Goal: Task Accomplishment & Management: Use online tool/utility

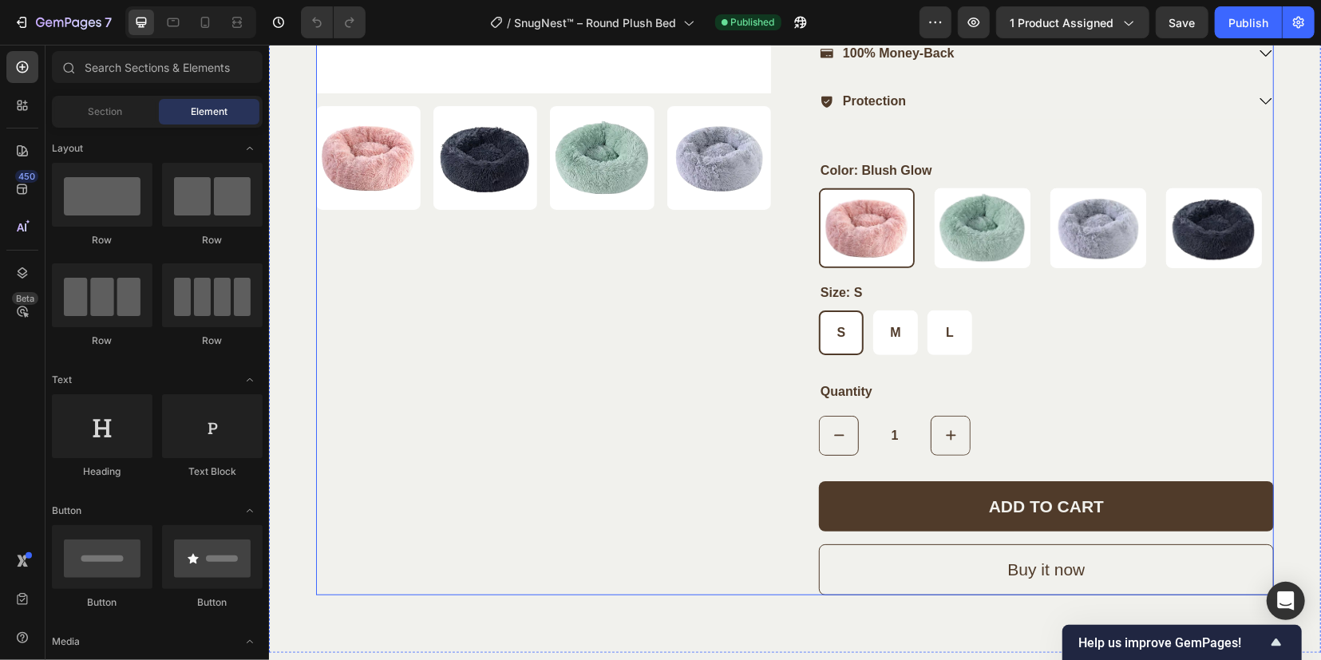
scroll to position [798, 0]
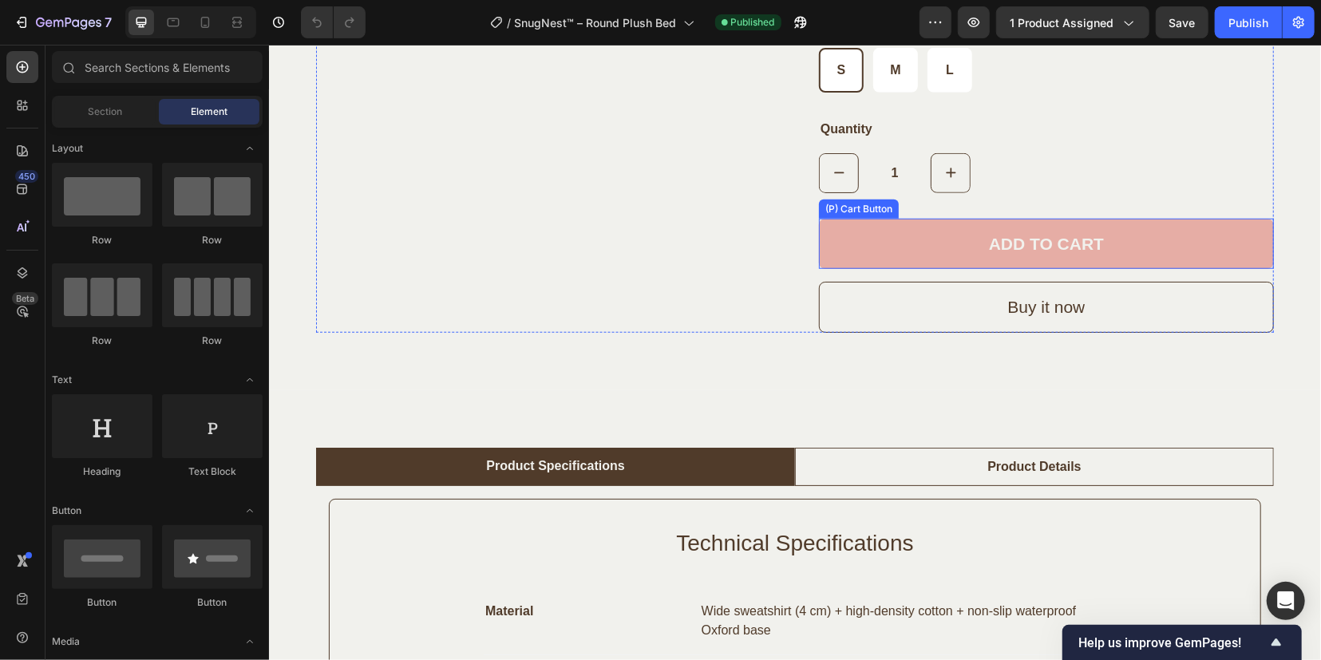
click at [869, 248] on button "ADD TO CART" at bounding box center [1045, 243] width 455 height 51
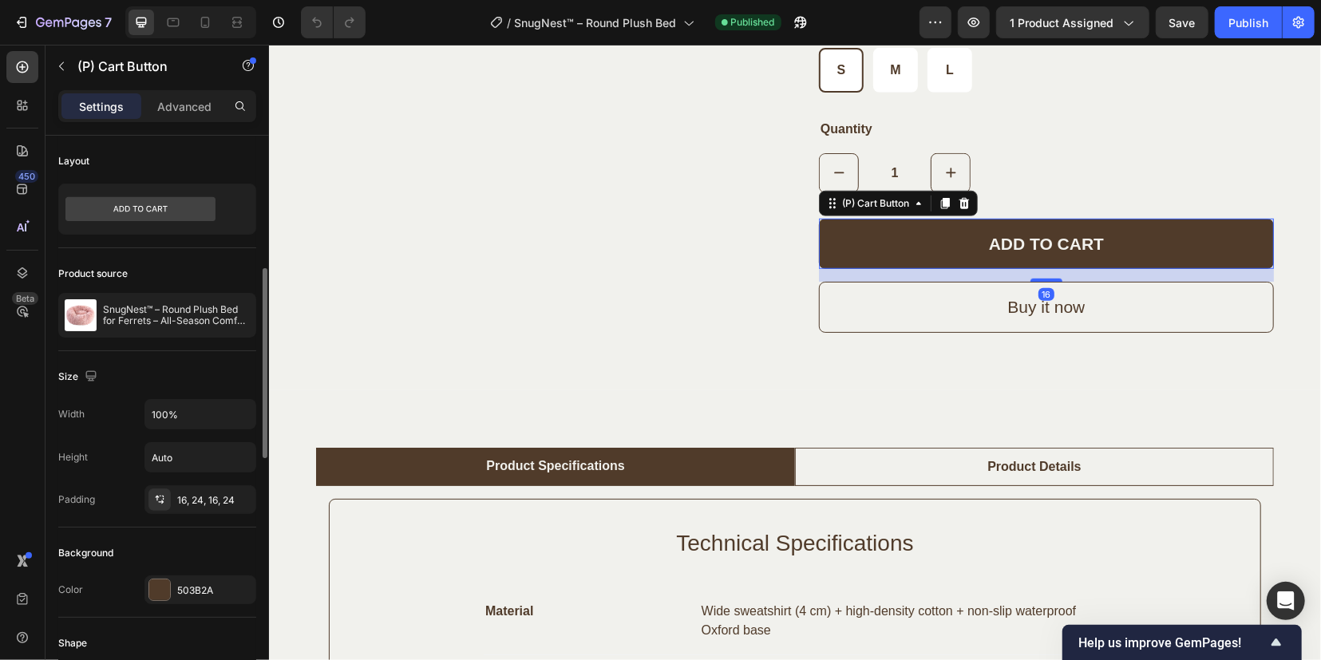
scroll to position [100, 0]
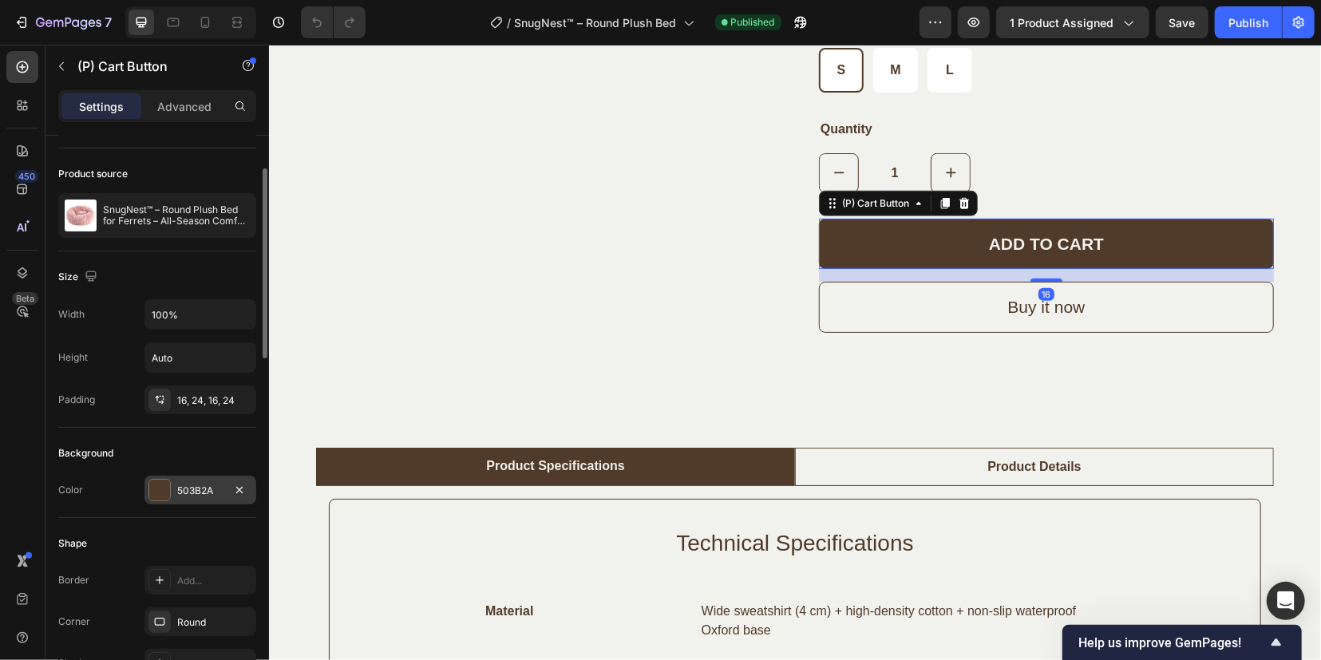
click at [192, 489] on div "503B2A" at bounding box center [200, 491] width 46 height 14
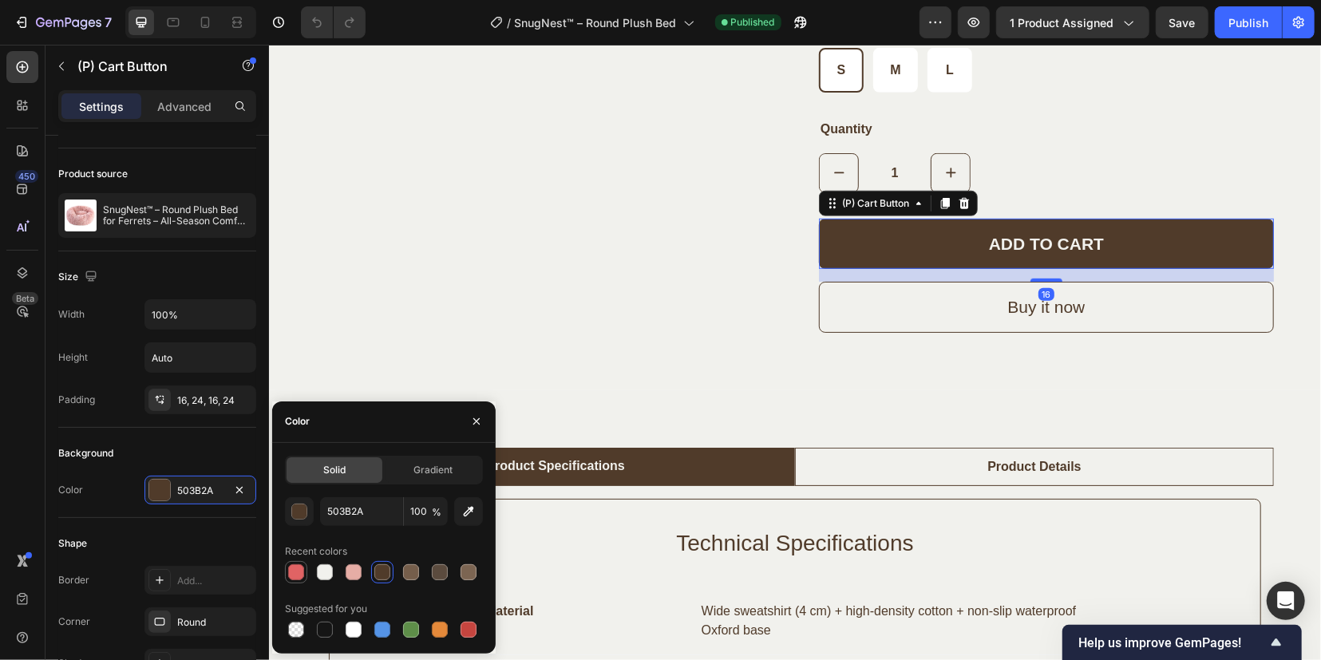
click at [298, 574] on div at bounding box center [296, 572] width 16 height 16
type input "E06364"
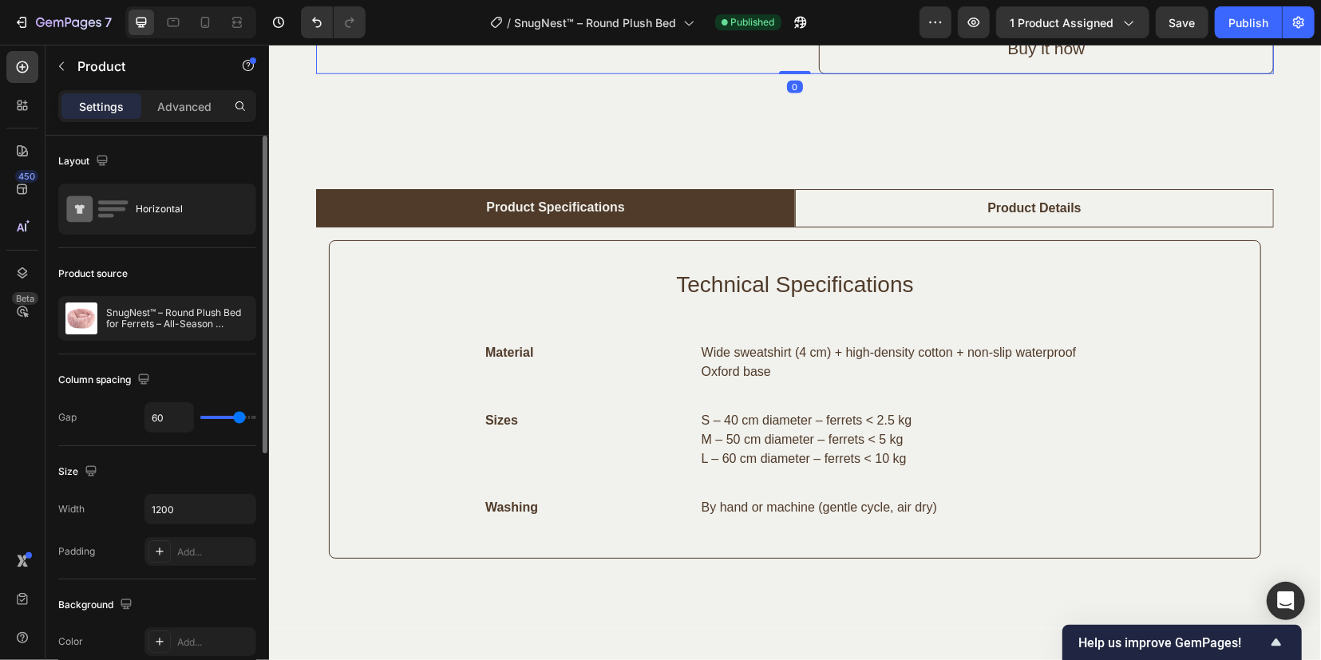
scroll to position [1097, 0]
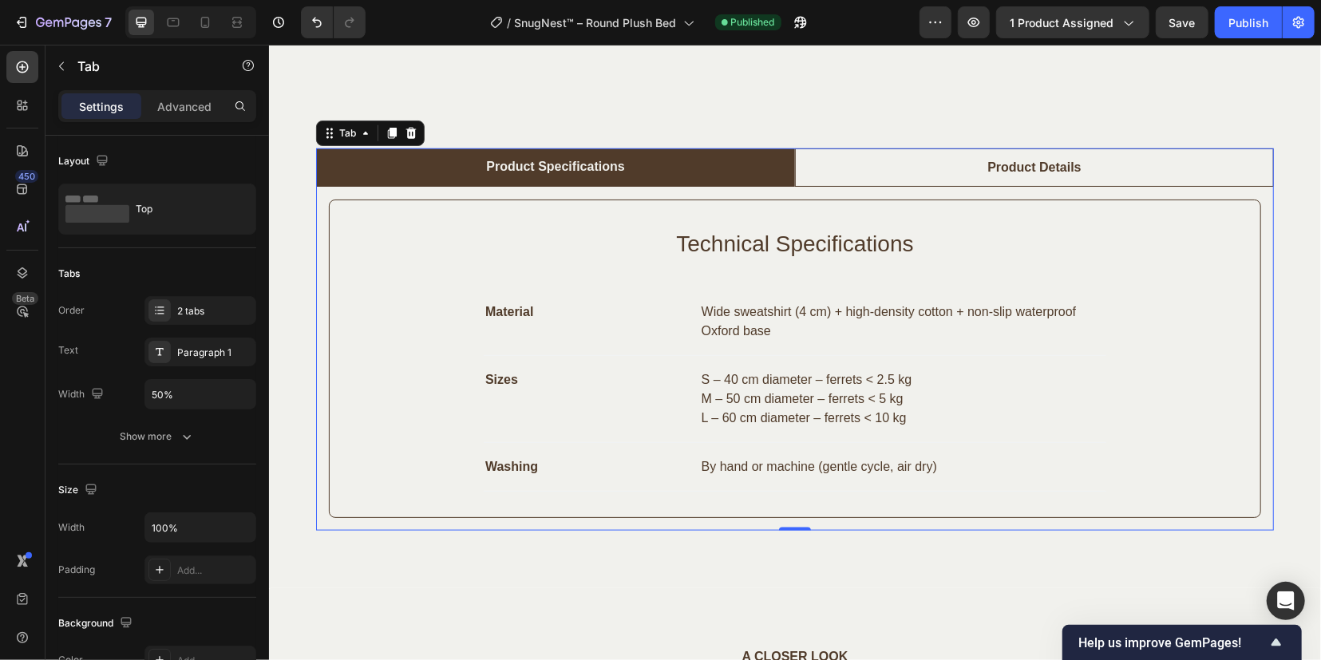
click at [943, 180] on li "Product Details" at bounding box center [1033, 167] width 479 height 38
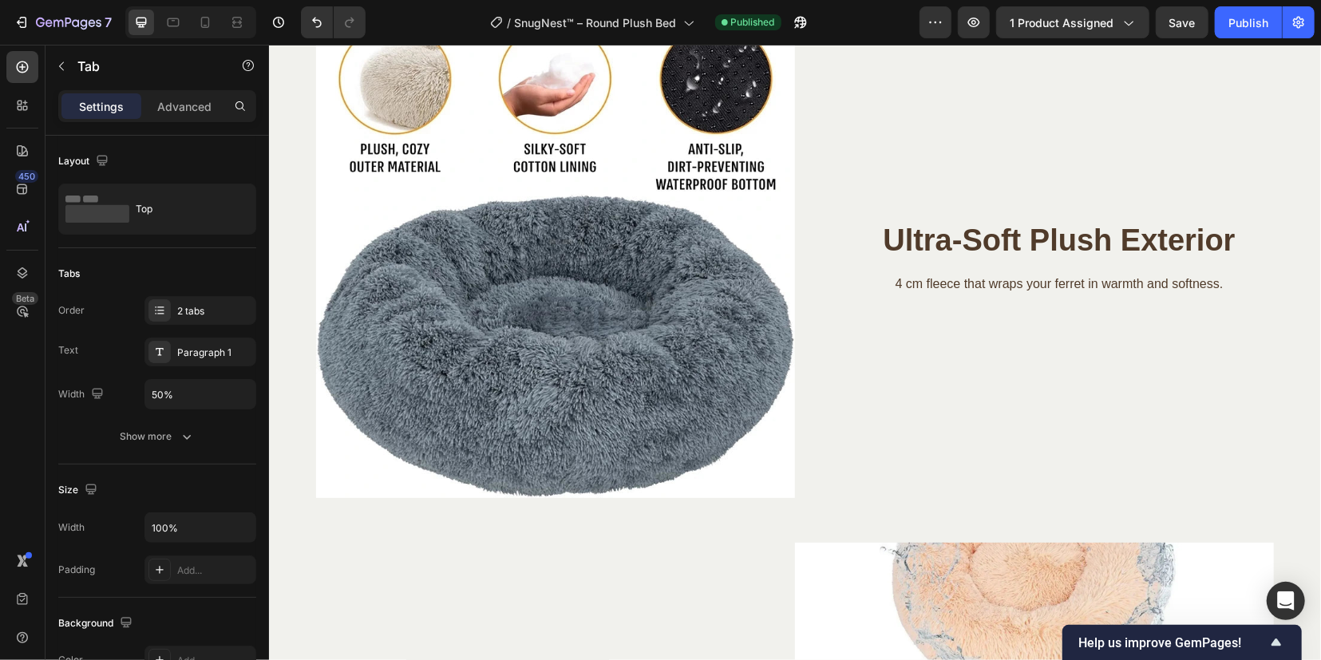
scroll to position [2295, 0]
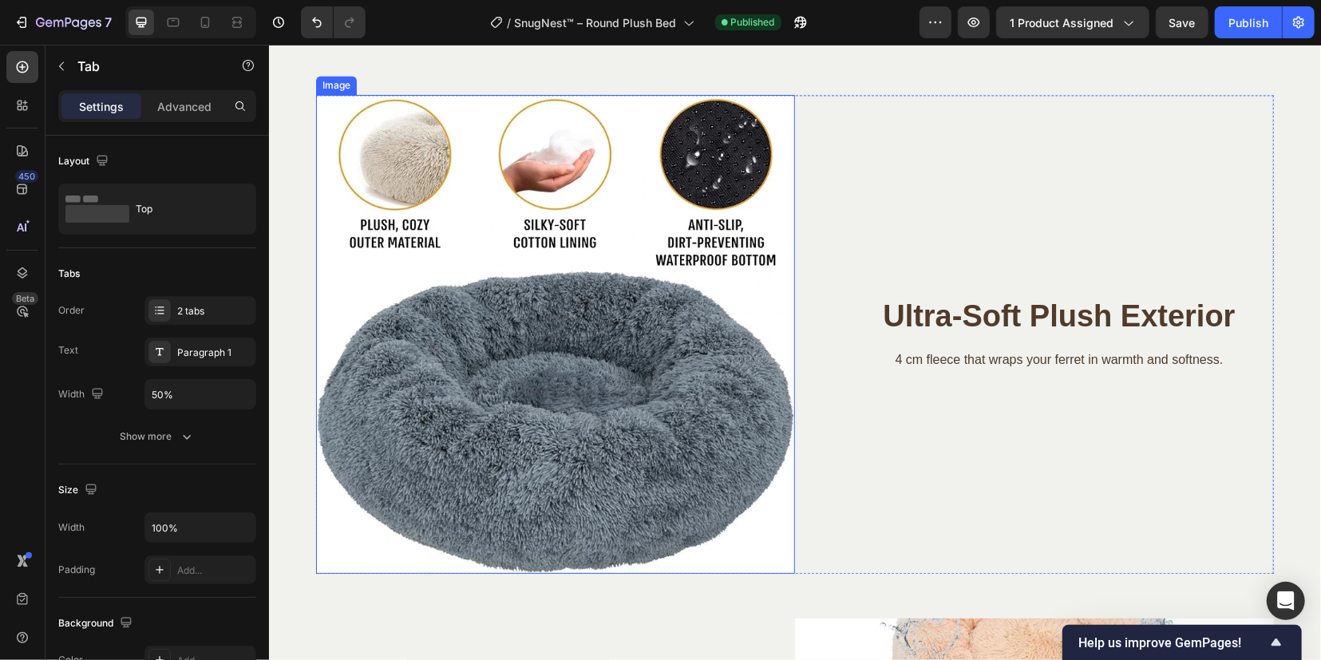
click at [555, 375] on img at bounding box center [554, 333] width 479 height 479
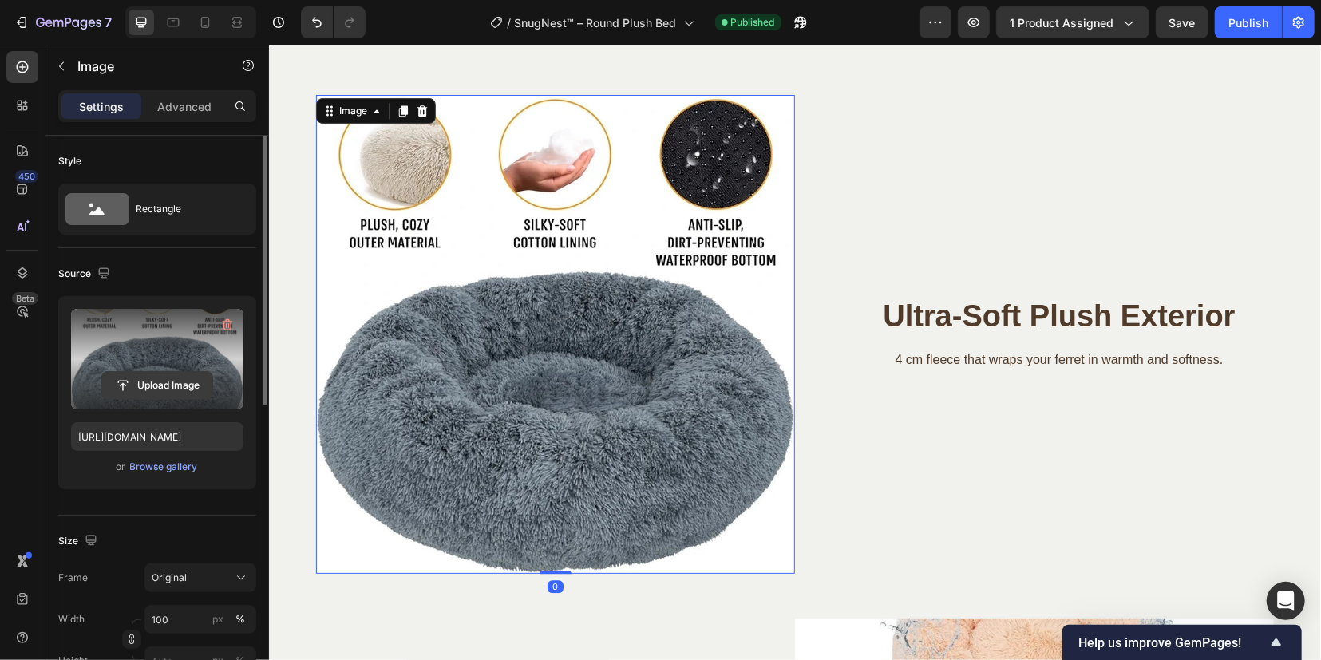
click at [166, 392] on input "file" at bounding box center [157, 385] width 110 height 27
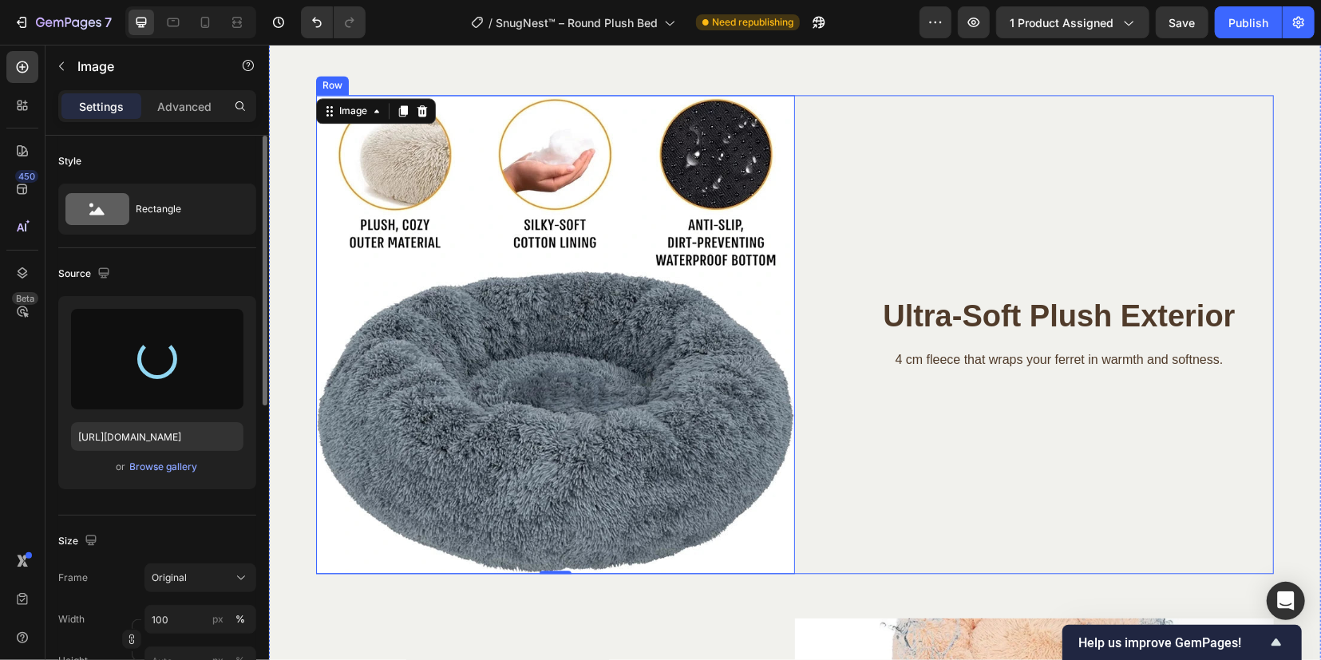
type input "[URL][DOMAIN_NAME]"
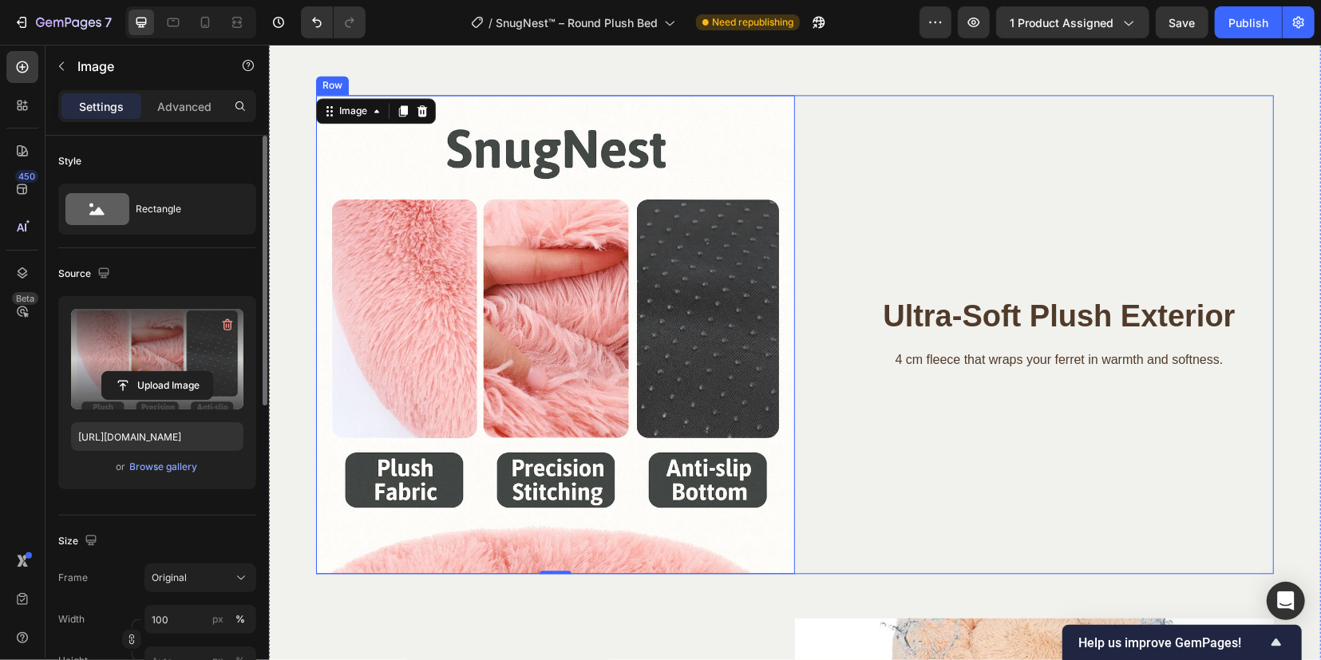
click at [920, 425] on div "Ultra-Soft Plush Exterior Heading 4 cm fleece that wraps your ferret in warmth …" at bounding box center [1033, 333] width 479 height 479
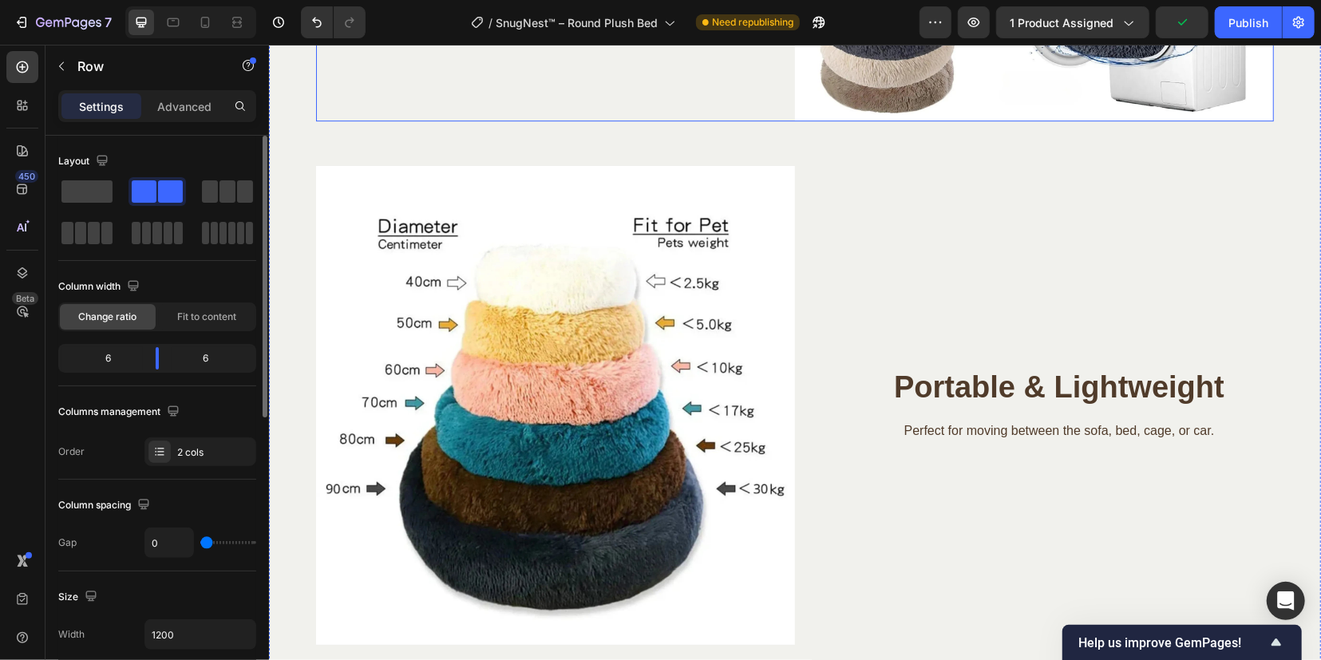
scroll to position [3392, 0]
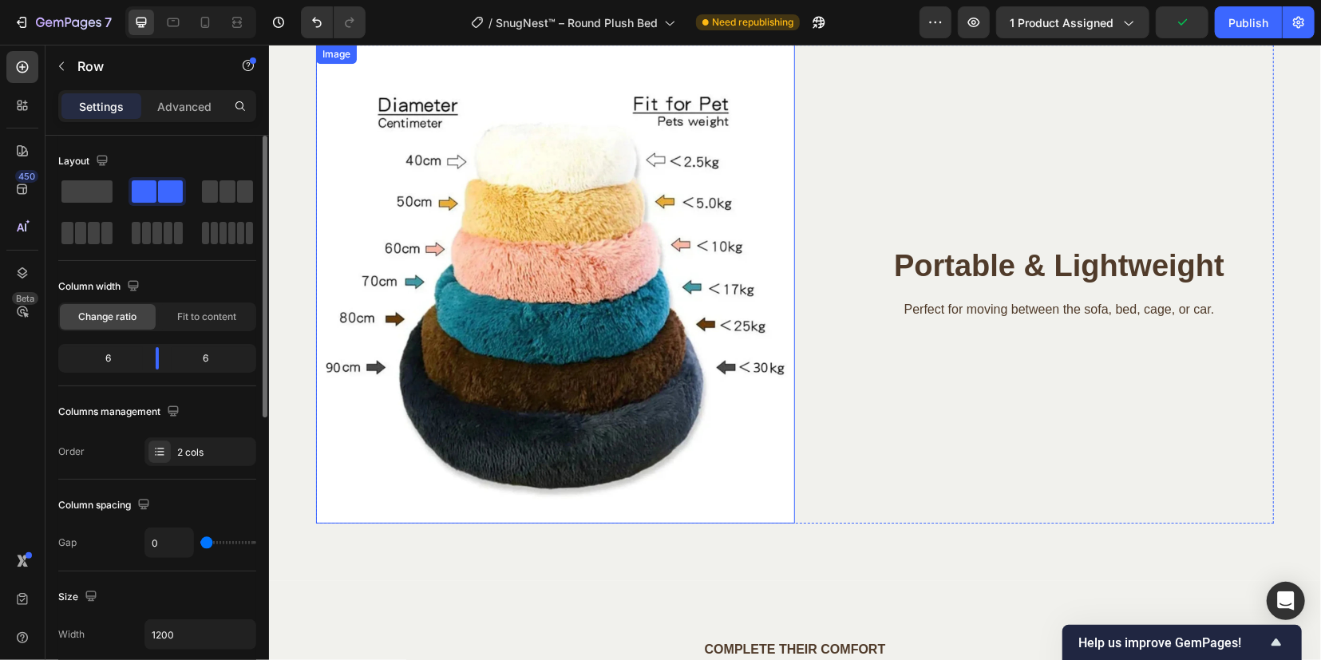
click at [590, 306] on img at bounding box center [554, 283] width 479 height 479
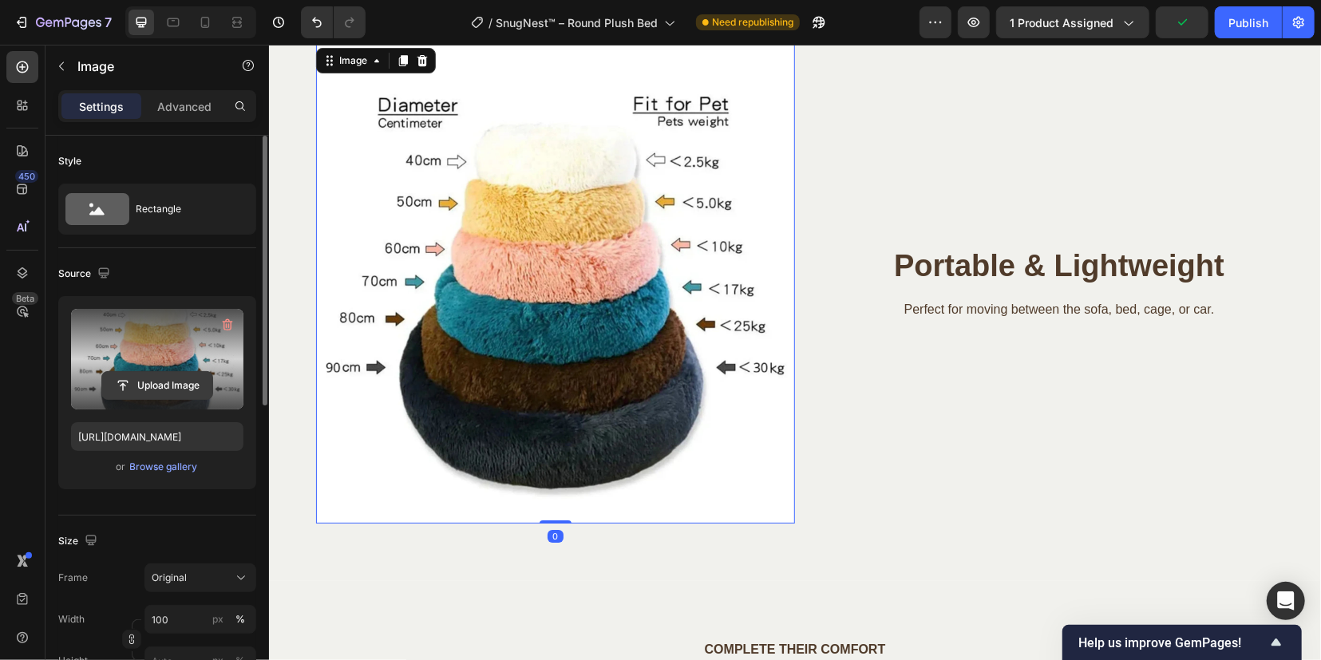
click at [147, 388] on input "file" at bounding box center [157, 385] width 110 height 27
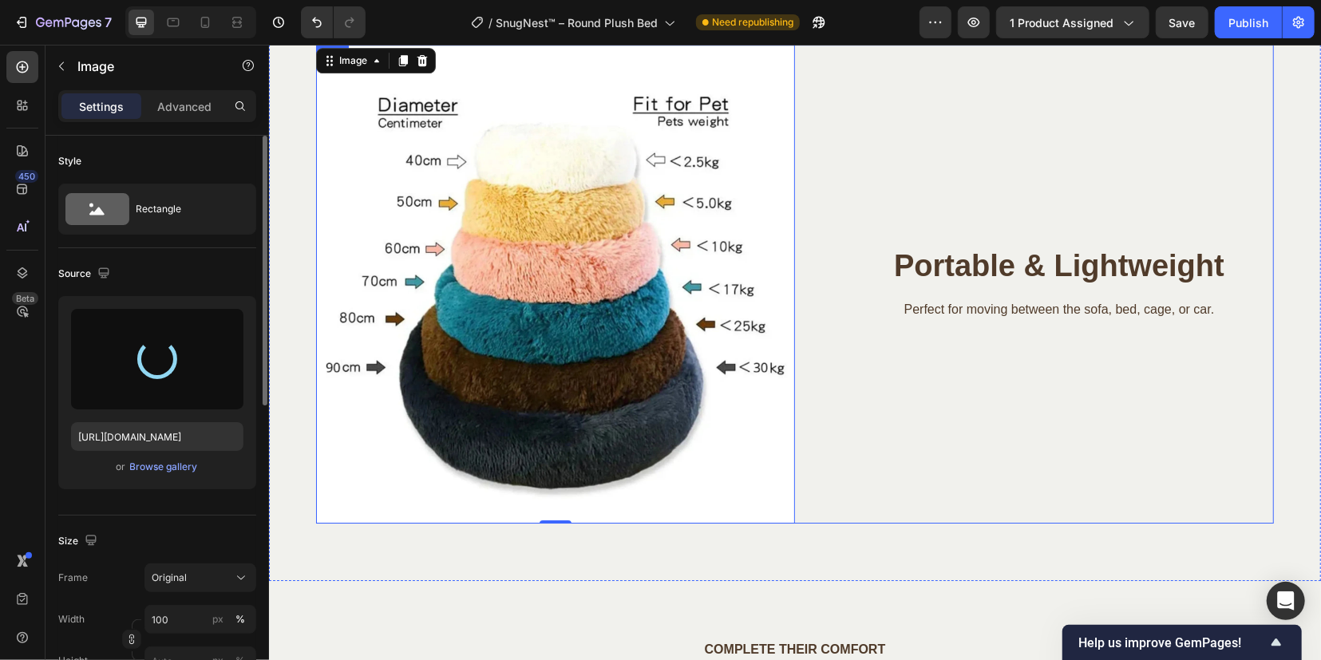
type input "[URL][DOMAIN_NAME]"
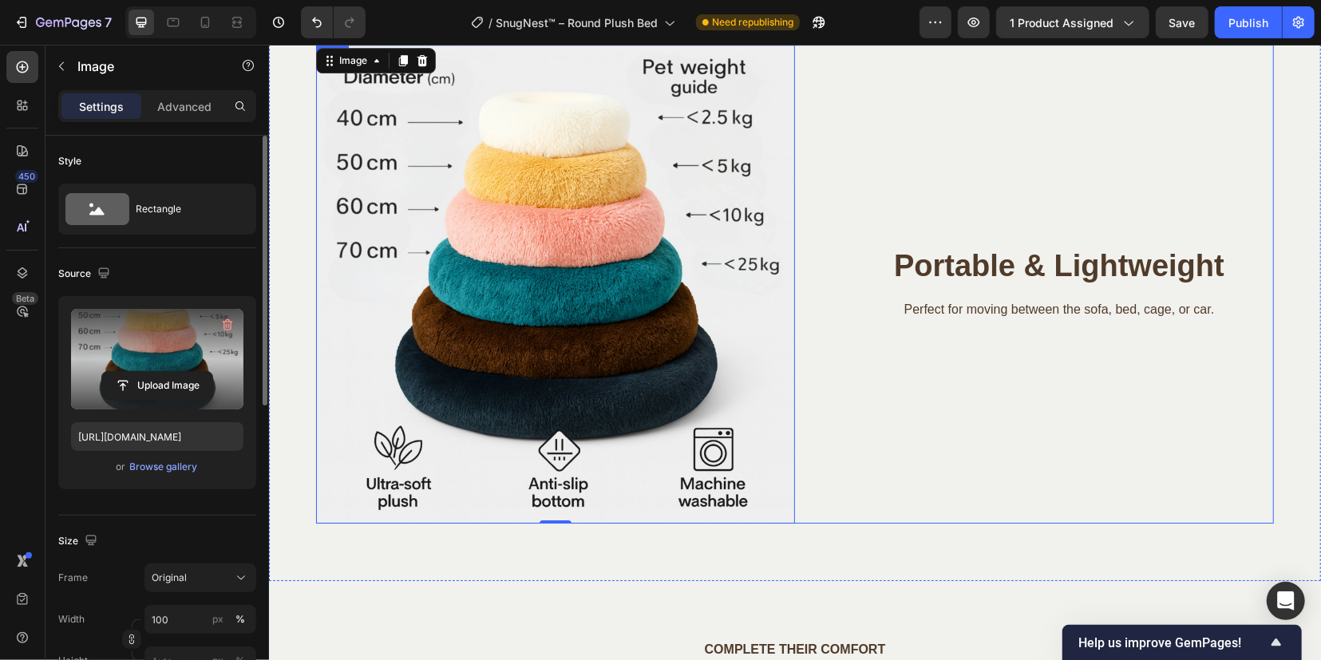
click at [1029, 489] on div "Portable & Lightweight Heading Perfect for moving between the sofa, bed, cage, …" at bounding box center [1033, 283] width 479 height 479
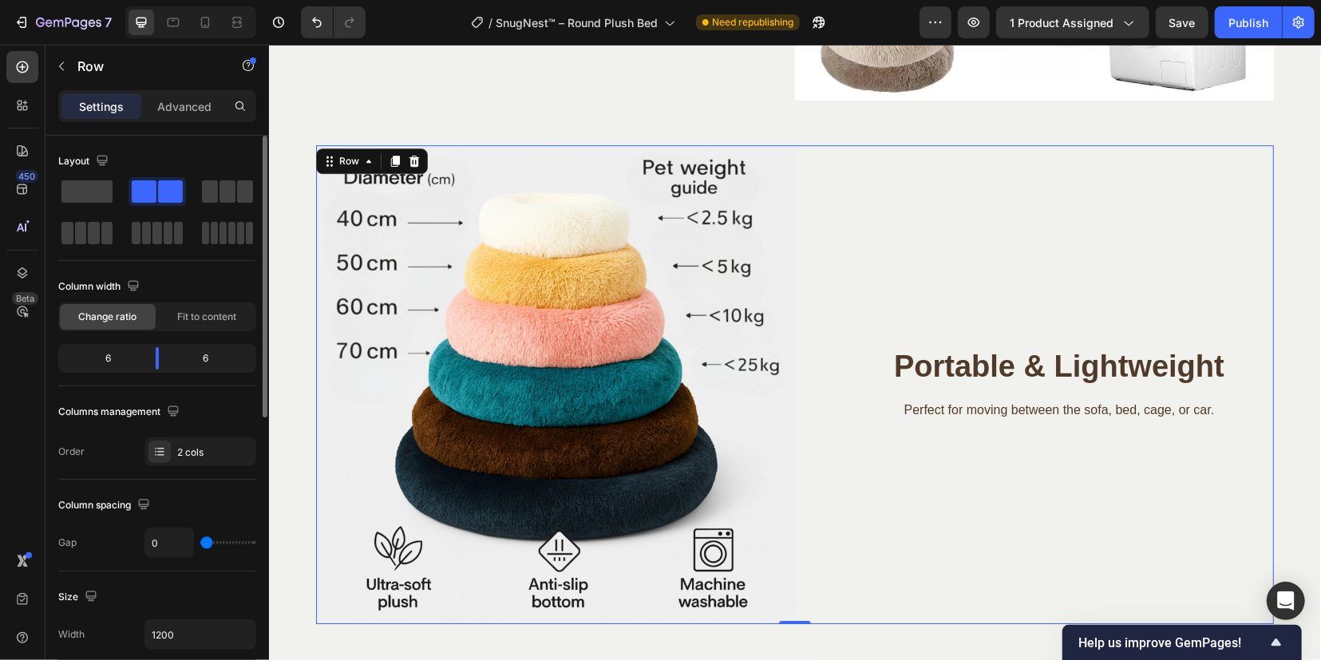
scroll to position [3292, 0]
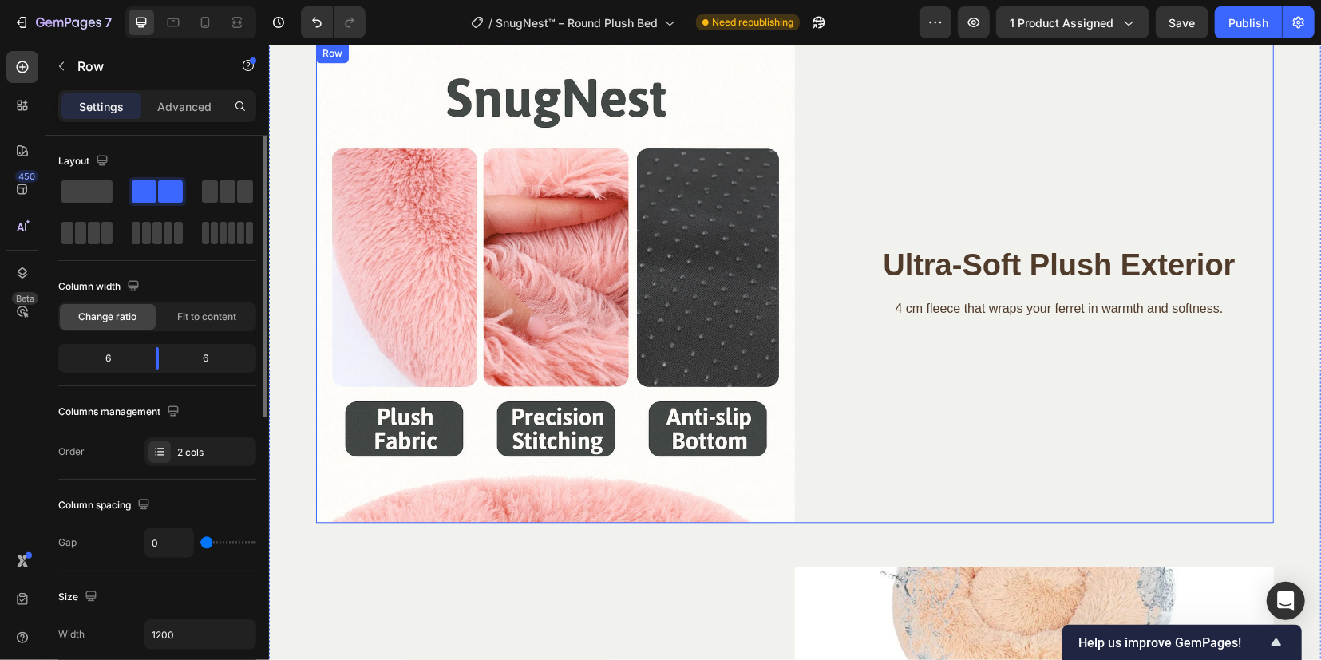
scroll to position [2465, 0]
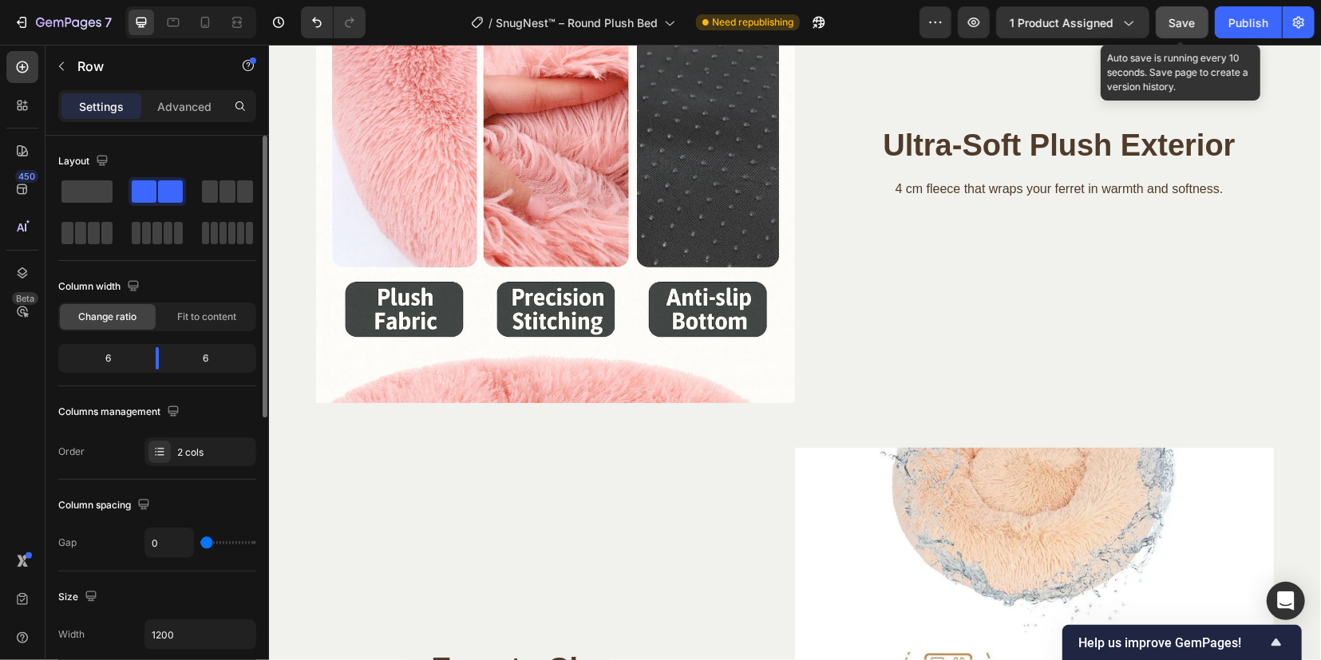
click at [1188, 8] on button "Save" at bounding box center [1182, 22] width 53 height 32
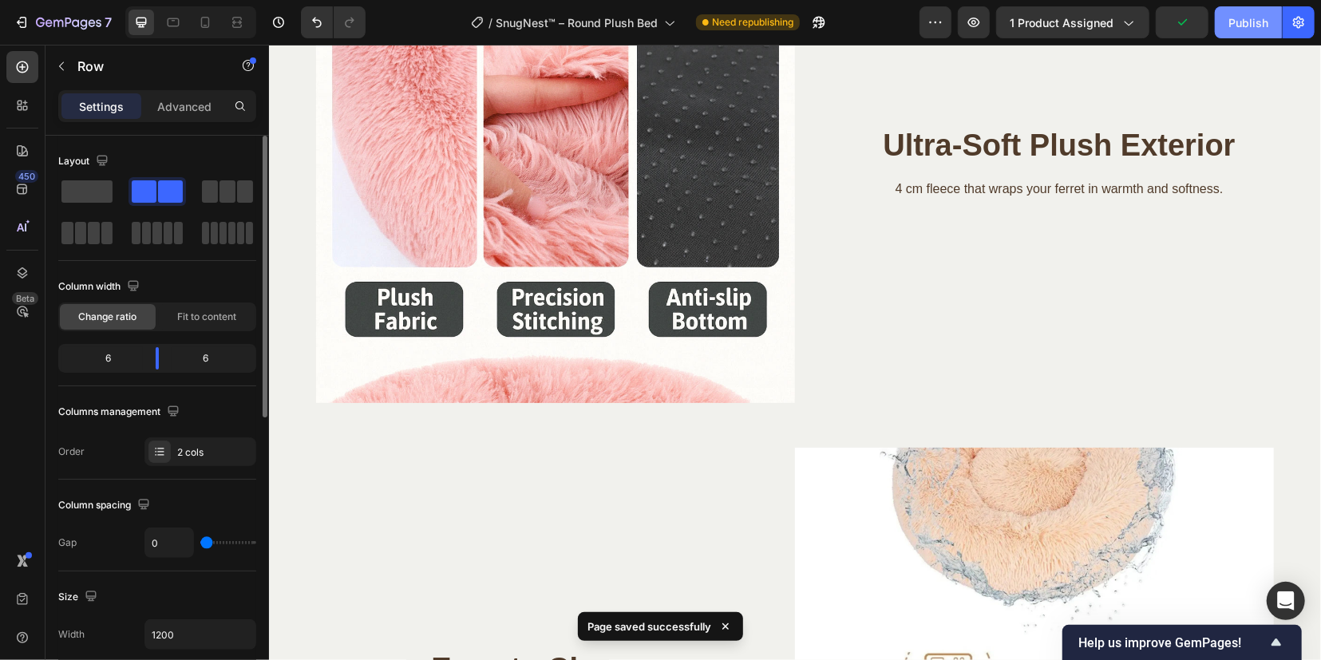
click at [1239, 20] on div "Publish" at bounding box center [1248, 22] width 40 height 17
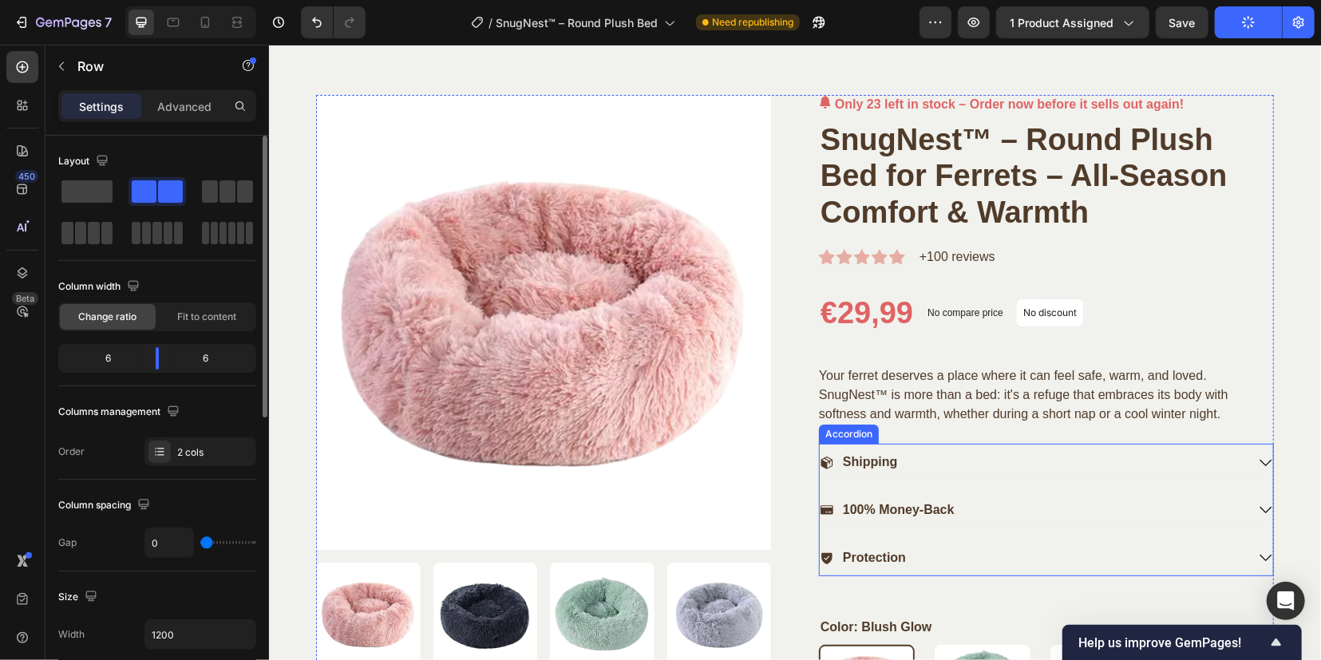
scroll to position [0, 0]
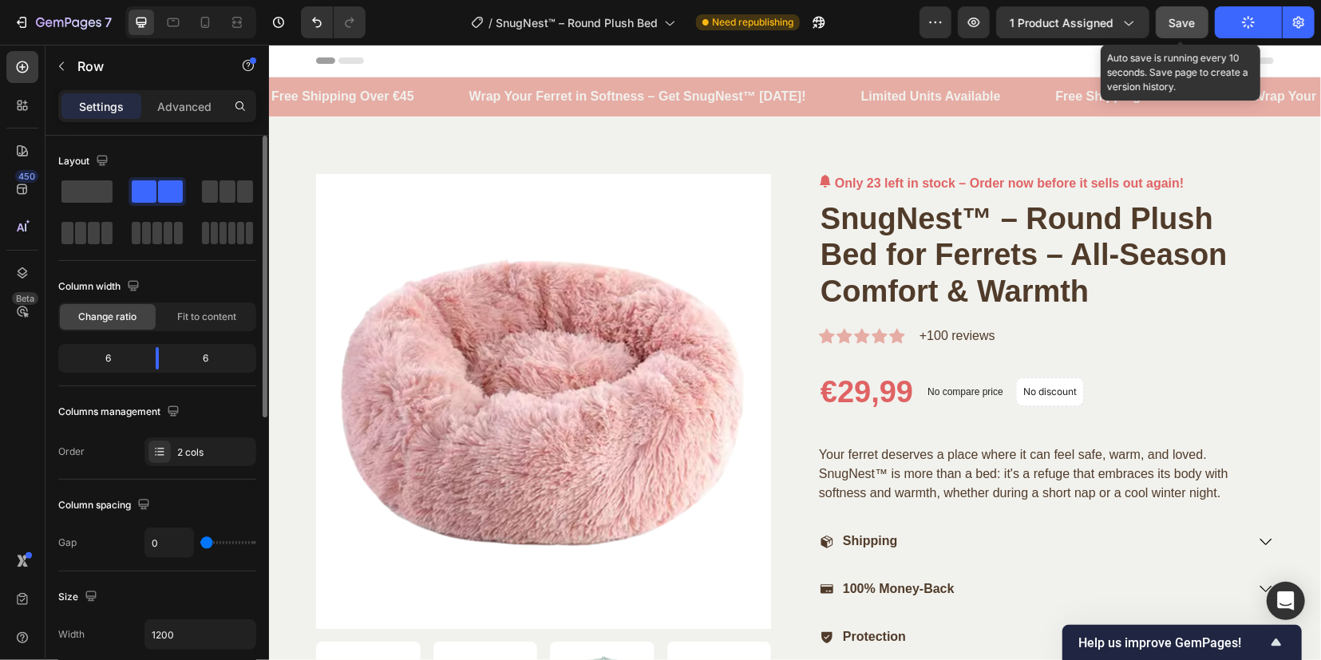
click at [1177, 22] on span "Save" at bounding box center [1182, 23] width 26 height 14
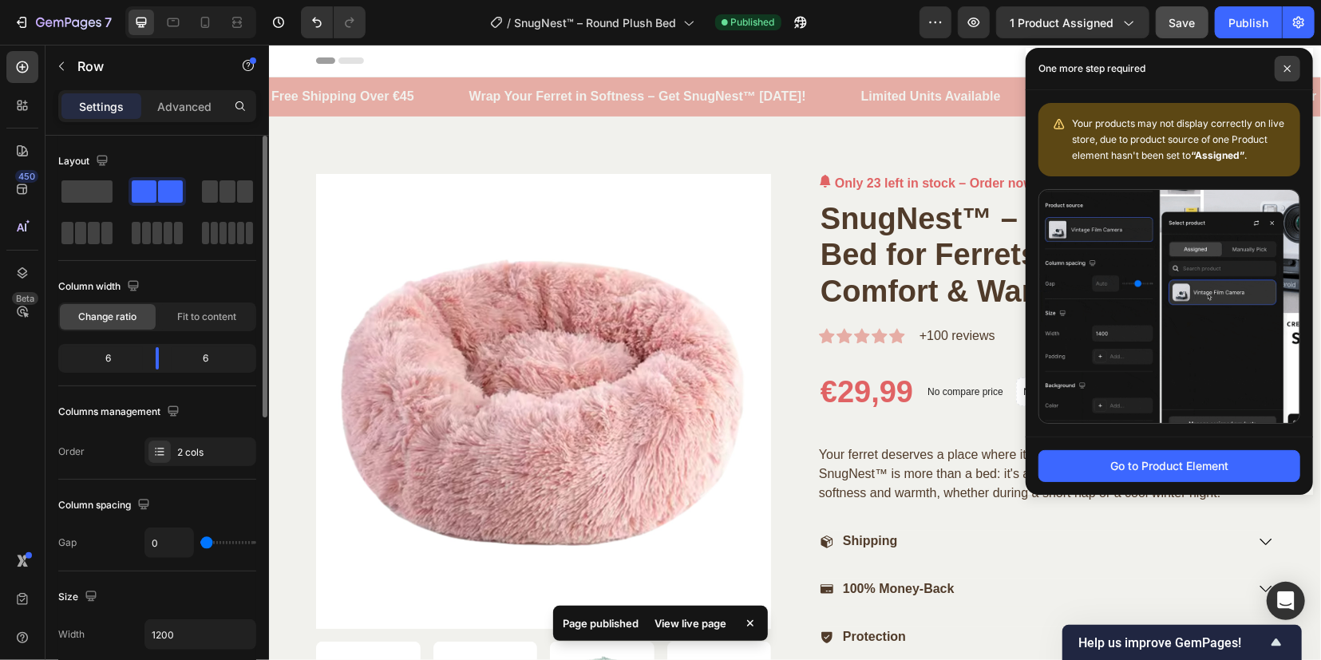
click at [1282, 66] on span at bounding box center [1288, 69] width 26 height 26
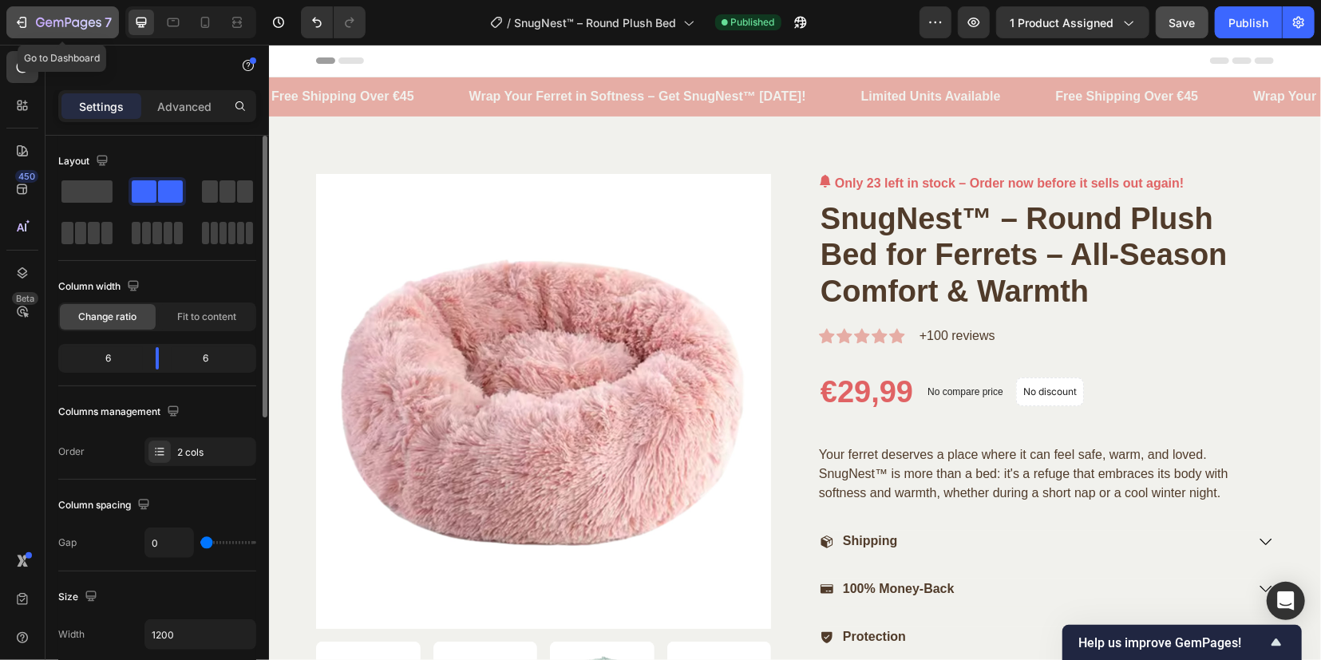
click at [91, 22] on icon "button" at bounding box center [68, 24] width 65 height 14
